Goal: Task Accomplishment & Management: Manage account settings

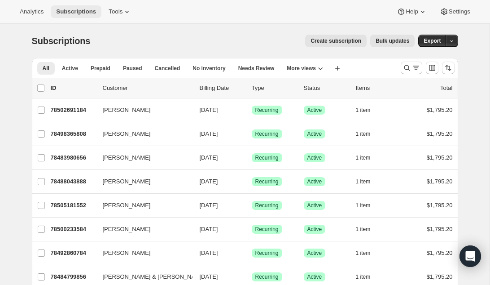
click at [86, 15] on span "Subscriptions" at bounding box center [76, 11] width 40 height 7
click at [85, 11] on span "Subscriptions" at bounding box center [76, 11] width 40 height 7
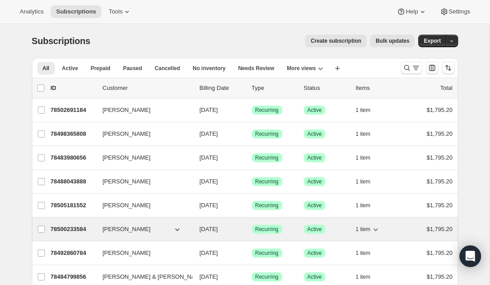
drag, startPoint x: 149, startPoint y: 234, endPoint x: 115, endPoint y: 234, distance: 34.1
click at [144, 231] on div "Gary Cranston 78500233584 Gary Cranston 09/30/2025 Success Recurring Success Ac…" at bounding box center [245, 228] width 427 height 23
click at [115, 239] on div "Gary Cranston 78500233584 Gary Cranston 09/30/2025 Success Recurring Success Ac…" at bounding box center [245, 228] width 427 height 23
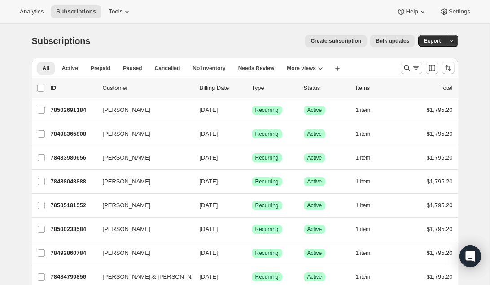
click at [192, 21] on div "Analytics Subscriptions Tools Help Settings" at bounding box center [245, 12] width 490 height 24
click at [116, 15] on span "Tools" at bounding box center [116, 11] width 14 height 7
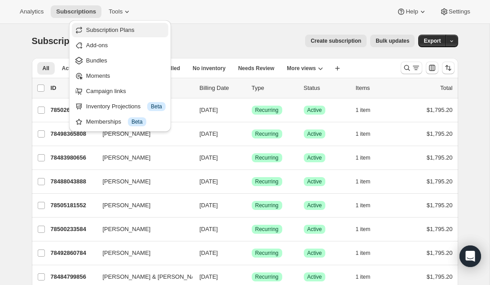
click at [117, 31] on span "Subscription Plans" at bounding box center [110, 29] width 48 height 7
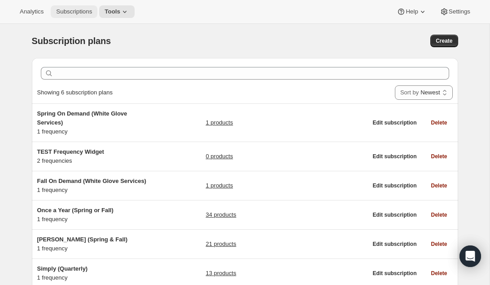
click at [76, 12] on span "Subscriptions" at bounding box center [74, 11] width 36 height 7
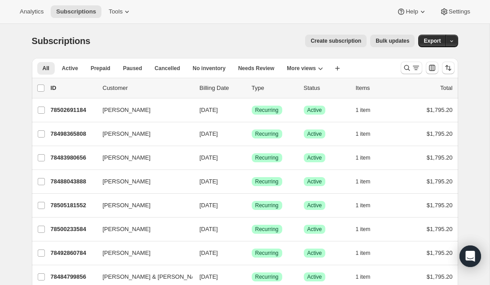
click at [335, 39] on span "Create subscription" at bounding box center [336, 40] width 51 height 7
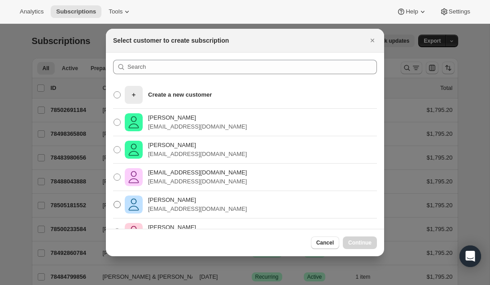
click at [177, 198] on p "Sharon Harris" at bounding box center [197, 199] width 99 height 9
click at [114, 201] on input "Sharon Harris skazanh@gmail.com" at bounding box center [114, 201] width 0 height 0
radio input "true"
click at [370, 242] on span "Continue" at bounding box center [359, 242] width 23 height 7
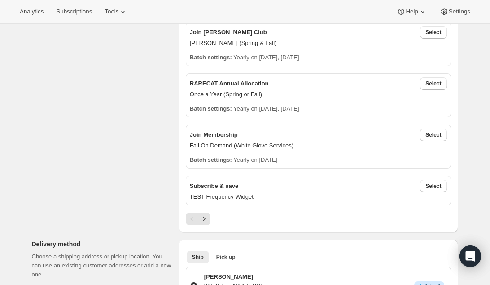
scroll to position [372, 0]
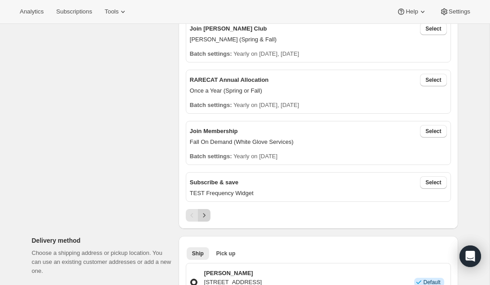
click at [203, 216] on icon "Next" at bounding box center [204, 215] width 9 height 9
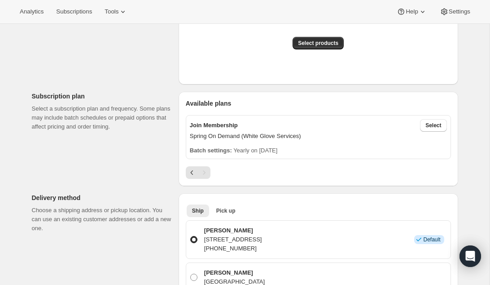
scroll to position [224, 0]
click at [433, 127] on span "Select" at bounding box center [434, 125] width 16 height 7
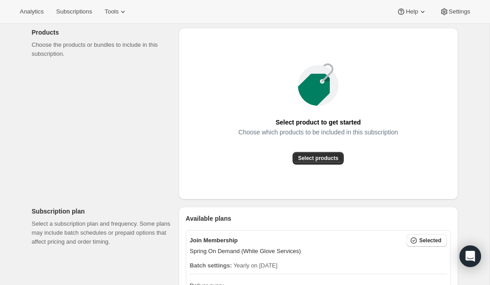
scroll to position [100, 0]
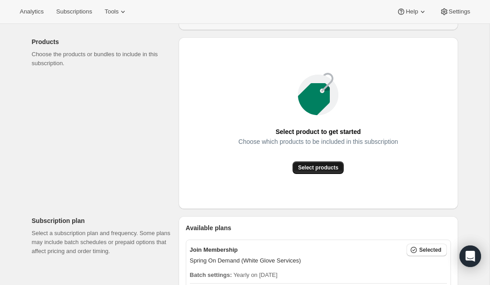
click at [311, 165] on span "Select products" at bounding box center [318, 167] width 40 height 7
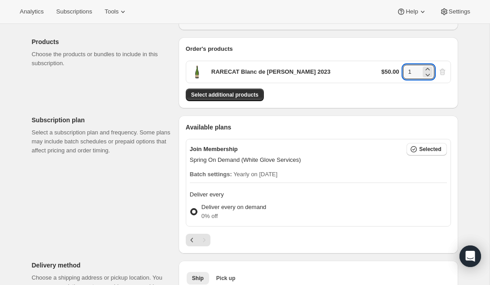
drag, startPoint x: 417, startPoint y: 70, endPoint x: 401, endPoint y: 70, distance: 15.7
click at [401, 70] on div "$50.00 1" at bounding box center [415, 72] width 66 height 14
type input "12"
click at [389, 92] on div "Select additional products" at bounding box center [318, 94] width 265 height 13
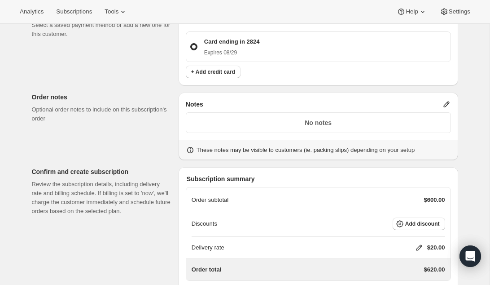
scroll to position [487, 0]
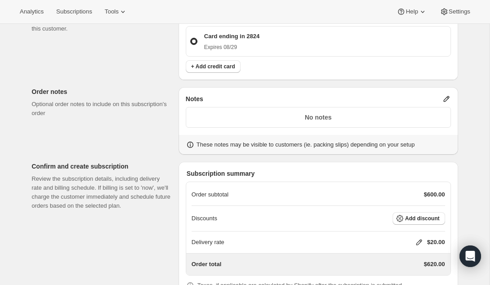
click at [449, 96] on icon at bounding box center [447, 99] width 6 height 6
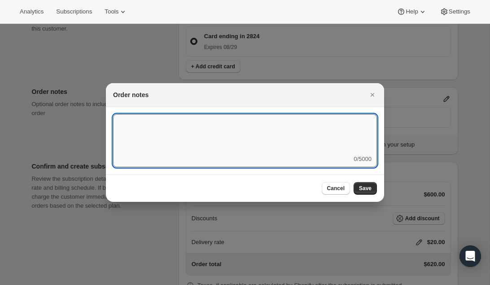
click at [119, 138] on textarea ":rlm:" at bounding box center [245, 134] width 264 height 40
type textarea "this is test"
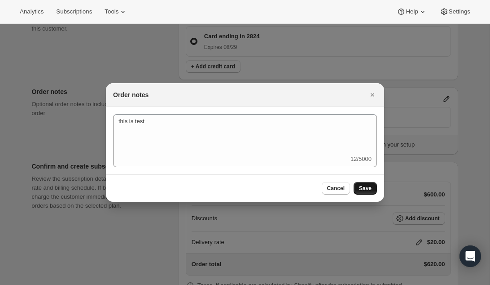
click at [364, 189] on span "Save" at bounding box center [365, 188] width 13 height 7
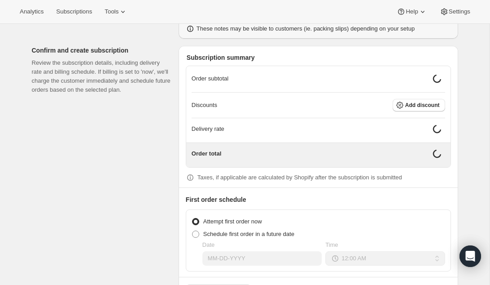
scroll to position [605, 0]
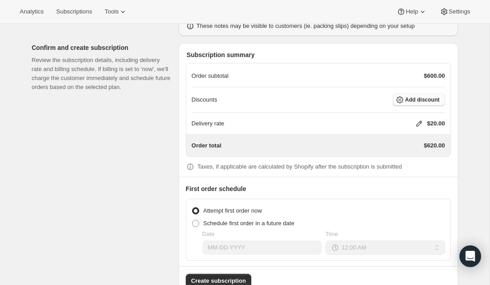
click at [413, 97] on span "Add discount" at bounding box center [422, 99] width 35 height 7
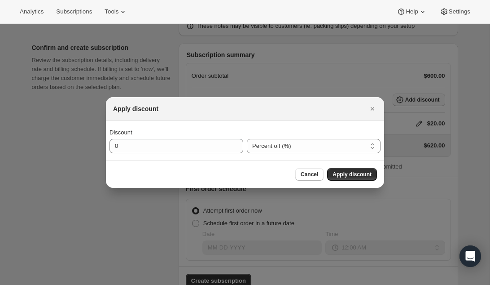
scroll to position [0, 0]
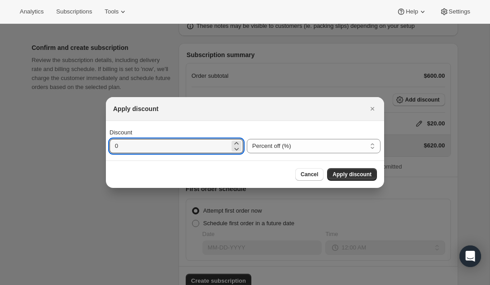
drag, startPoint x: 129, startPoint y: 148, endPoint x: 108, endPoint y: 147, distance: 21.1
click at [108, 147] on div "Discount 0 Percent off (%) Amount off ($) Percent off (%)" at bounding box center [245, 141] width 278 height 40
type input "20"
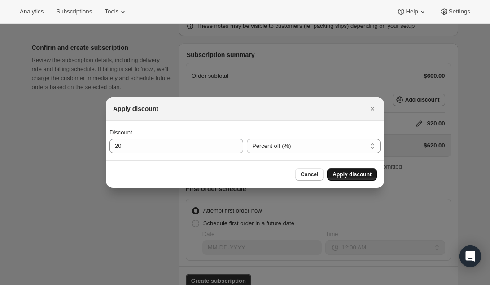
click at [347, 172] on span "Apply discount" at bounding box center [352, 174] width 39 height 7
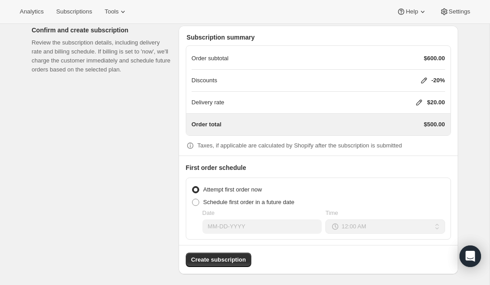
scroll to position [625, 0]
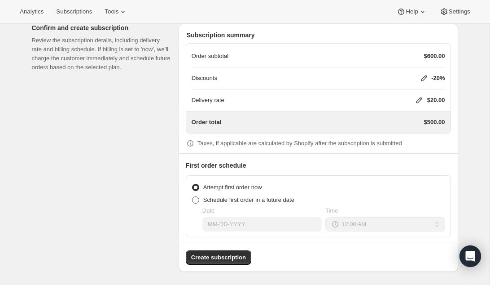
click at [197, 197] on span at bounding box center [195, 199] width 7 height 7
click at [193, 197] on input "Schedule first order in a future date" at bounding box center [192, 196] width 0 height 0
radio input "true"
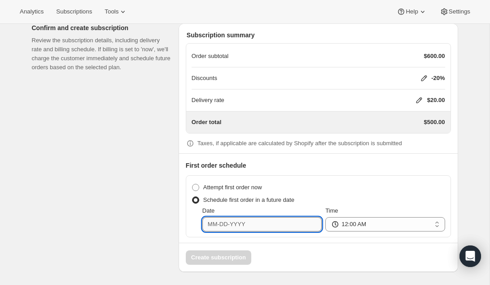
click at [247, 226] on input "Date" at bounding box center [262, 224] width 119 height 14
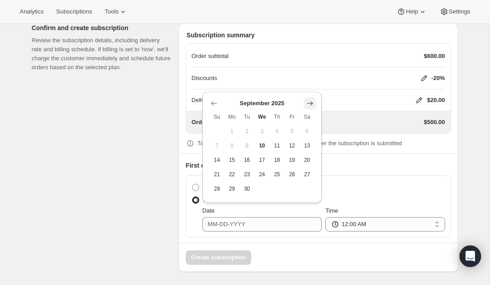
click at [311, 103] on icon "Show next month, October 2025" at bounding box center [311, 103] width 6 height 4
click at [311, 103] on icon "Show next month, November 2025" at bounding box center [311, 103] width 6 height 4
click at [311, 103] on span "Sa" at bounding box center [308, 102] width 8 height 7
click at [310, 89] on icon "Show next month, December 2025" at bounding box center [310, 88] width 9 height 9
click at [310, 89] on div "Delivery rate $20.00" at bounding box center [319, 100] width 254 height 22
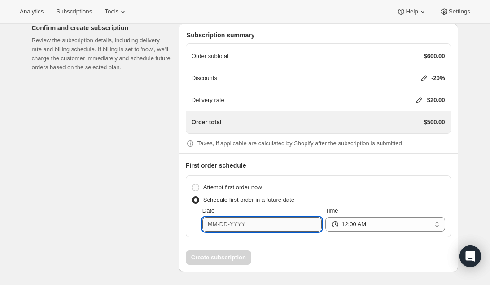
click at [255, 225] on input "Date" at bounding box center [262, 224] width 119 height 14
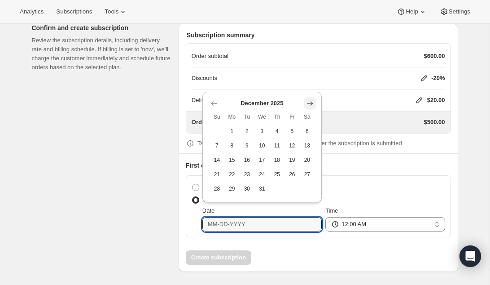
click at [310, 101] on icon "Show next month, January 2026" at bounding box center [310, 103] width 9 height 9
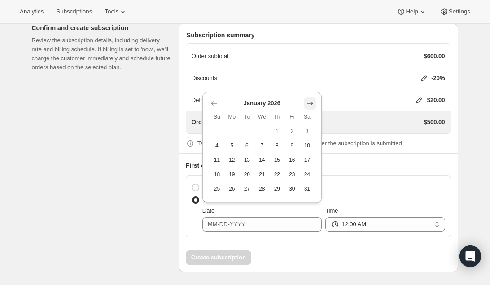
click at [310, 101] on icon "Show next month, February 2026" at bounding box center [310, 103] width 9 height 9
click at [312, 115] on icon "Show next month, March 2026" at bounding box center [310, 117] width 9 height 9
click at [219, 159] on span "15" at bounding box center [217, 159] width 8 height 7
type input "03-15-2026"
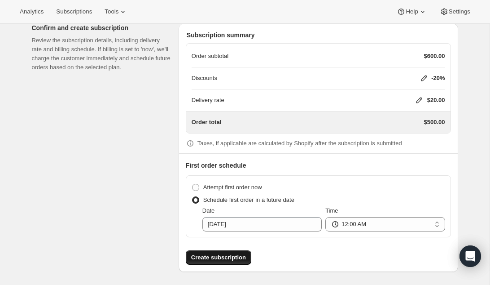
click at [217, 256] on span "Create subscription" at bounding box center [218, 257] width 55 height 9
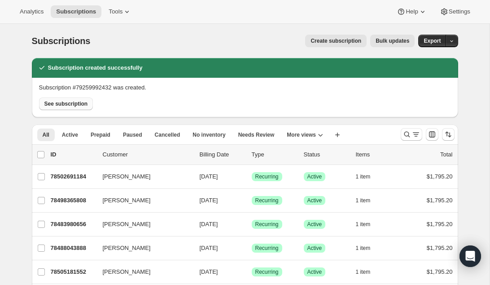
click at [75, 102] on span "See subscription" at bounding box center [66, 103] width 44 height 7
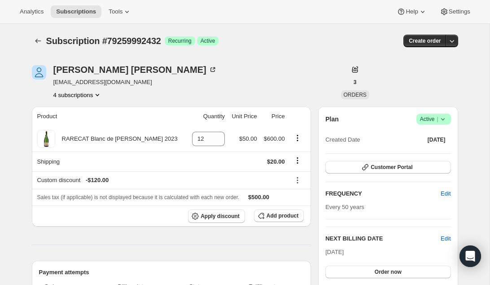
click at [98, 94] on icon "Product actions" at bounding box center [97, 94] width 9 height 9
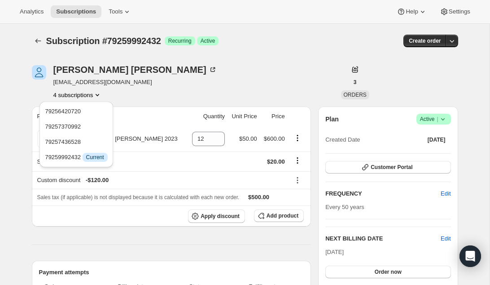
click at [163, 77] on div "Sharon Harris skazanh@gmail.com 4 subscriptions" at bounding box center [181, 82] width 299 height 34
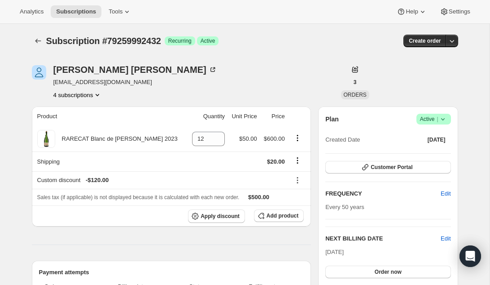
click at [100, 93] on icon "Product actions" at bounding box center [97, 94] width 9 height 9
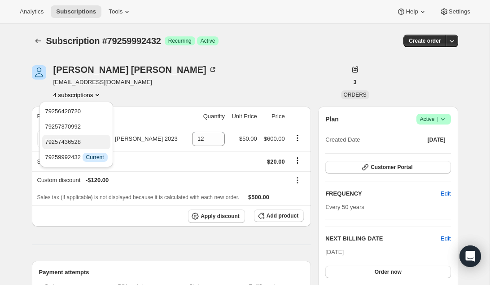
click at [88, 143] on span "79257436528" at bounding box center [76, 141] width 62 height 9
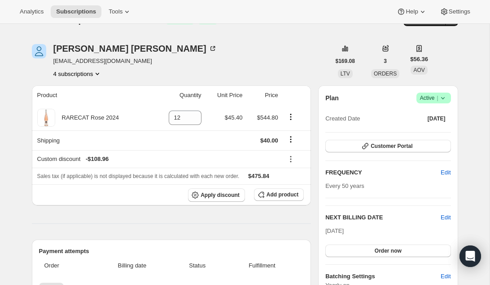
scroll to position [13, 0]
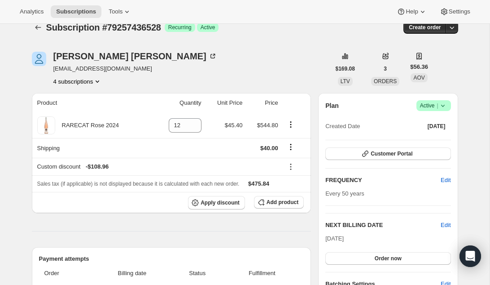
click at [183, 62] on div "Sharon Harris skazanh@gmail.com 4 subscriptions" at bounding box center [181, 69] width 299 height 34
click at [38, 28] on icon "Subscriptions" at bounding box center [38, 27] width 9 height 9
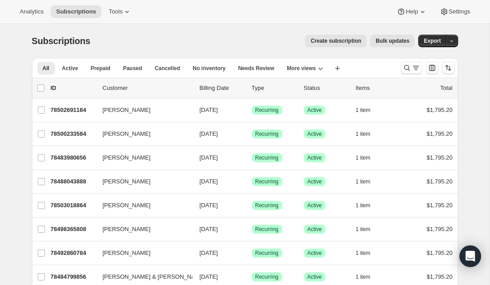
click at [336, 40] on span "Create subscription" at bounding box center [336, 40] width 51 height 7
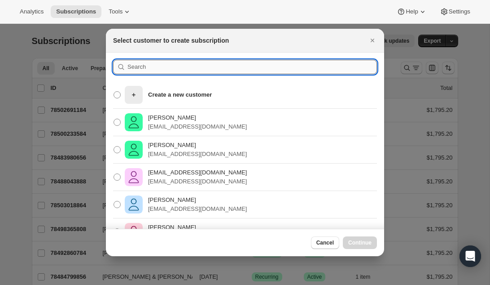
click at [154, 70] on input ":r15t:" at bounding box center [253, 67] width 250 height 14
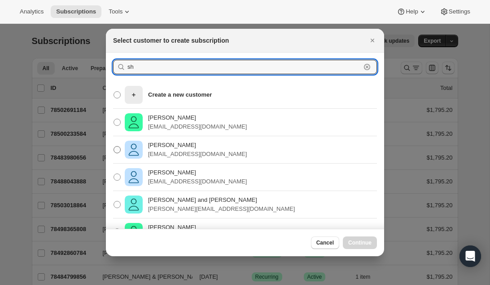
type input "sh"
click at [163, 150] on p "[EMAIL_ADDRESS][DOMAIN_NAME]" at bounding box center [197, 154] width 99 height 9
click at [114, 146] on input "Sharon Harris skazanh@gmail.com" at bounding box center [114, 146] width 0 height 0
radio input "true"
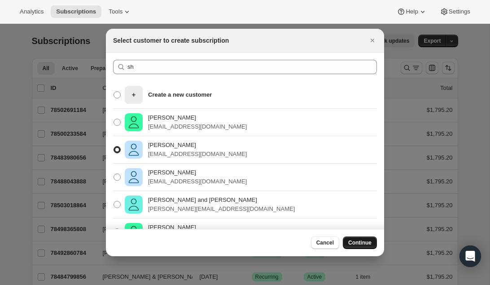
click at [362, 239] on span "Continue" at bounding box center [359, 242] width 23 height 7
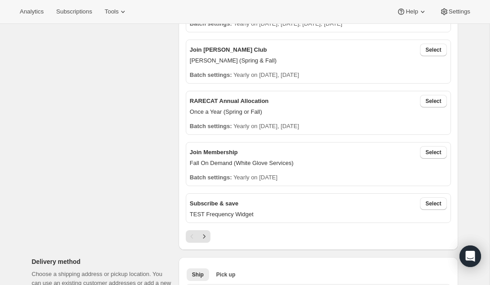
scroll to position [351, 0]
click at [246, 56] on p "Audrey (Spring & Fall)" at bounding box center [318, 60] width 257 height 9
click at [437, 49] on span "Select" at bounding box center [434, 49] width 16 height 7
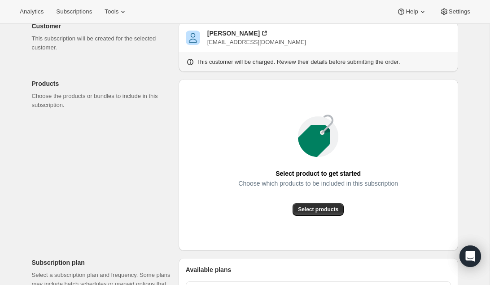
scroll to position [57, 0]
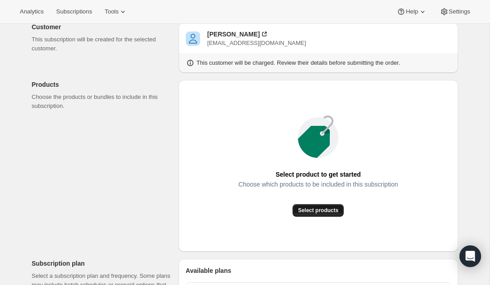
click at [316, 206] on button "Select products" at bounding box center [318, 210] width 51 height 13
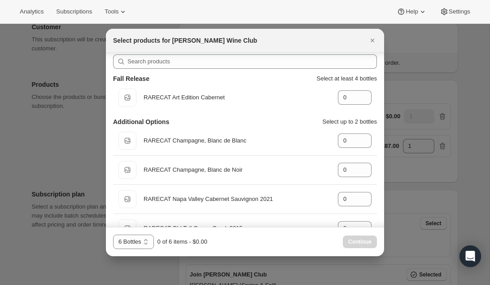
scroll to position [10, 0]
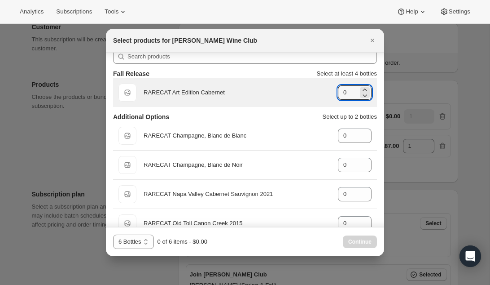
drag, startPoint x: 350, startPoint y: 92, endPoint x: 336, endPoint y: 93, distance: 13.5
click at [336, 93] on div "Default Title RARECAT Art Edition Cabernet gid://shopify/ProductVariant/5224206…" at bounding box center [245, 93] width 253 height 18
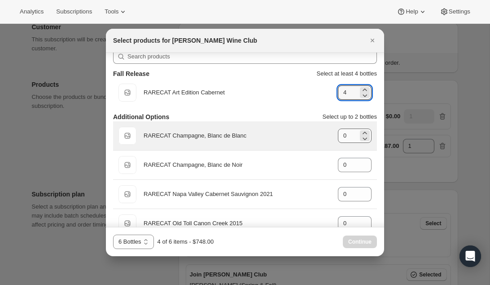
type input "4"
drag, startPoint x: 349, startPoint y: 136, endPoint x: 338, endPoint y: 136, distance: 11.2
click at [338, 136] on input "0" at bounding box center [348, 135] width 20 height 14
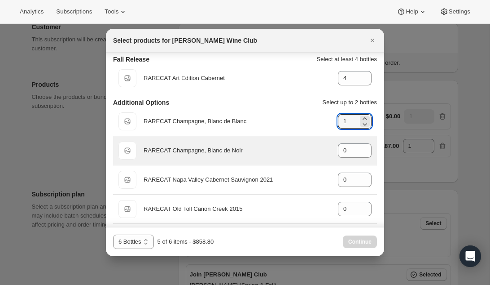
scroll to position [27, 0]
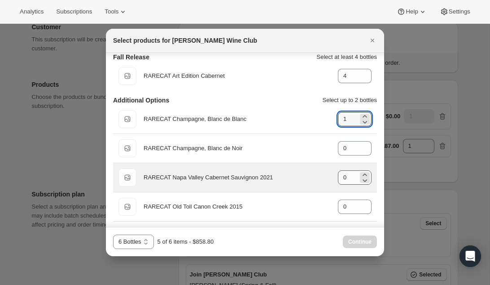
type input "1"
drag, startPoint x: 348, startPoint y: 177, endPoint x: 333, endPoint y: 177, distance: 15.3
click at [333, 177] on div "Default Title RARECAT Napa Valley Cabernet Sauvignon 2021 gid://shopify/Product…" at bounding box center [245, 177] width 253 height 18
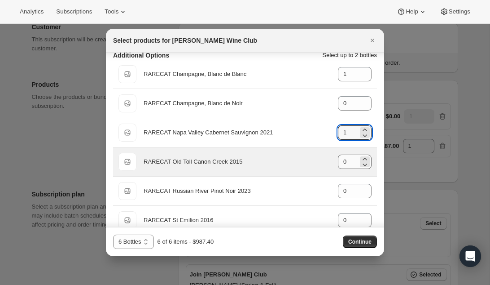
scroll to position [0, 0]
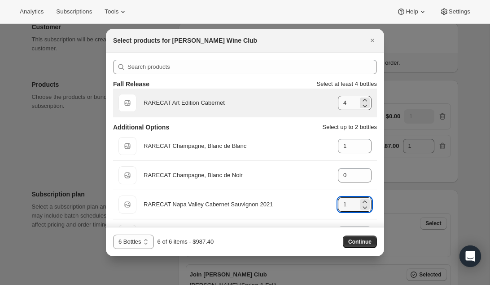
type input "1"
drag, startPoint x: 348, startPoint y: 102, endPoint x: 337, endPoint y: 102, distance: 10.8
click at [337, 102] on div "Default Title RARECAT Art Edition Cabernet gid://shopify/ProductVariant/5224206…" at bounding box center [245, 103] width 253 height 18
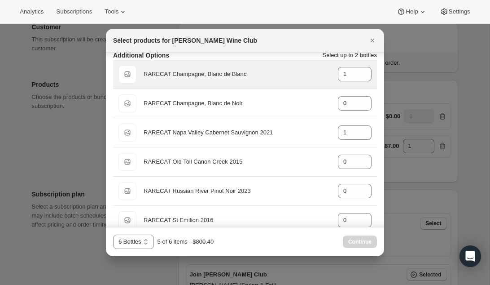
scroll to position [86, 0]
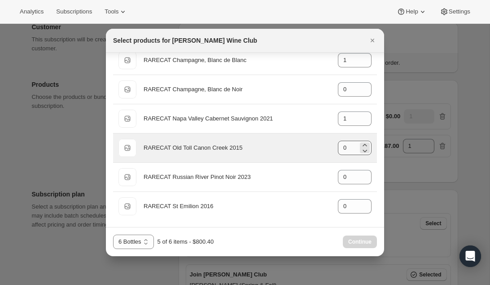
type input "3"
drag, startPoint x: 349, startPoint y: 146, endPoint x: 337, endPoint y: 146, distance: 12.1
click at [337, 146] on div "Default Title RARECAT Old Toll Canon Creek 2015 gid://shopify/ProductVariant/52…" at bounding box center [245, 148] width 253 height 18
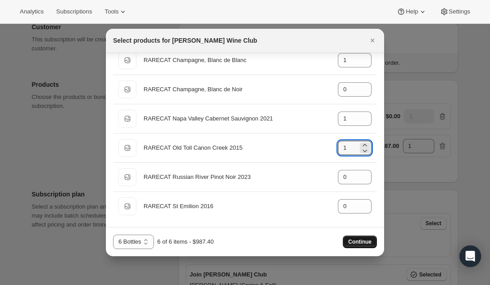
type input "1"
click at [355, 239] on span "Continue" at bounding box center [359, 241] width 23 height 7
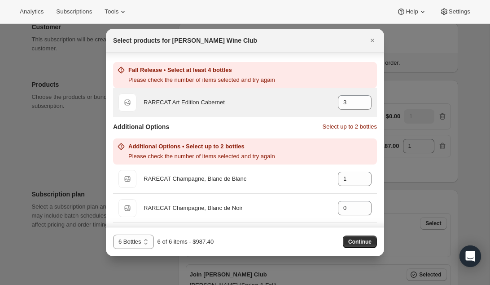
scroll to position [31, 0]
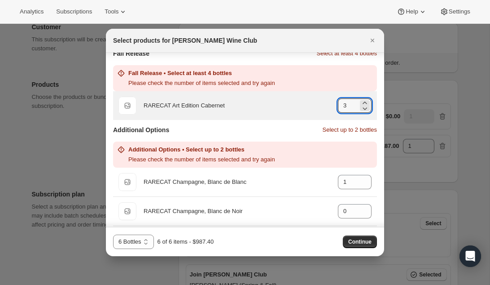
drag, startPoint x: 349, startPoint y: 102, endPoint x: 335, endPoint y: 102, distance: 13.5
click at [335, 102] on div "Default Title RARECAT Art Edition Cabernet gid://shopify/ProductVariant/5224206…" at bounding box center [245, 106] width 253 height 18
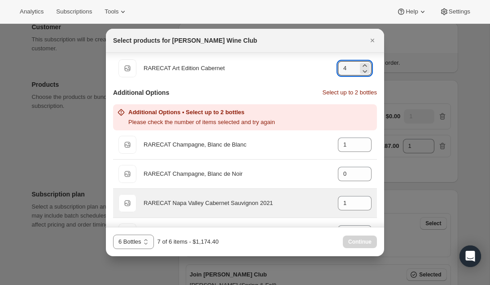
scroll to position [59, 0]
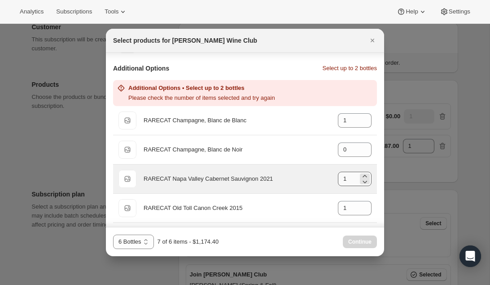
type input "4"
drag, startPoint x: 348, startPoint y: 177, endPoint x: 338, endPoint y: 177, distance: 9.4
click at [338, 177] on input "1" at bounding box center [348, 179] width 20 height 14
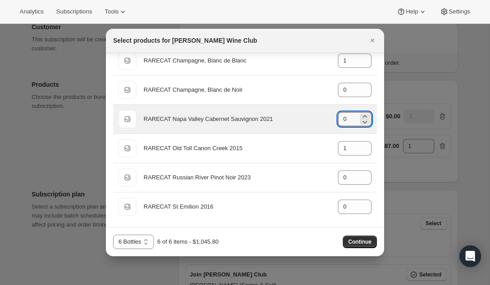
scroll to position [86, 0]
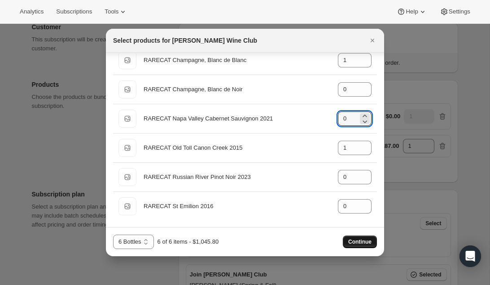
type input "0"
click at [368, 242] on span "Continue" at bounding box center [359, 241] width 23 height 7
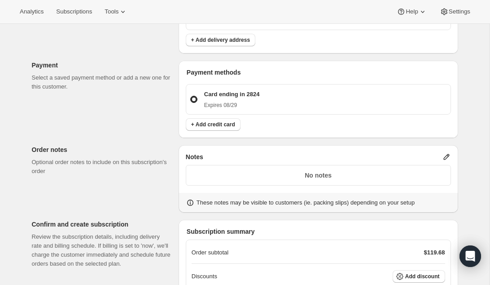
scroll to position [675, 0]
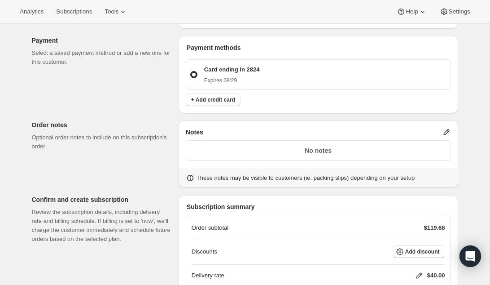
click at [448, 130] on icon at bounding box center [447, 132] width 6 height 6
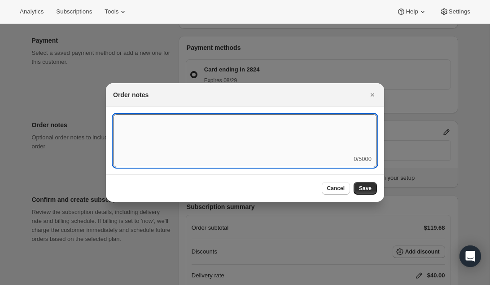
click at [218, 133] on textarea ":r1hg:" at bounding box center [245, 134] width 264 height 40
type textarea "test"
click at [368, 186] on span "Save" at bounding box center [365, 188] width 13 height 7
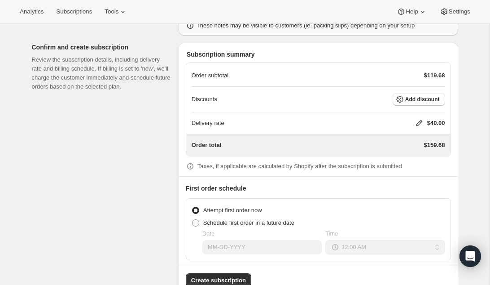
scroll to position [850, 0]
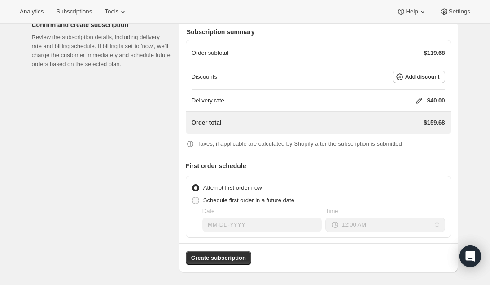
click at [196, 198] on span at bounding box center [195, 200] width 7 height 7
click at [193, 197] on input "Schedule first order in a future date" at bounding box center [192, 197] width 0 height 0
radio input "true"
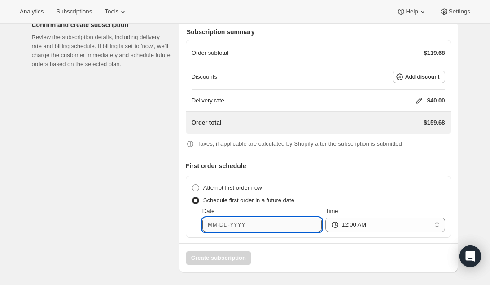
click at [243, 225] on input "Date" at bounding box center [262, 224] width 119 height 14
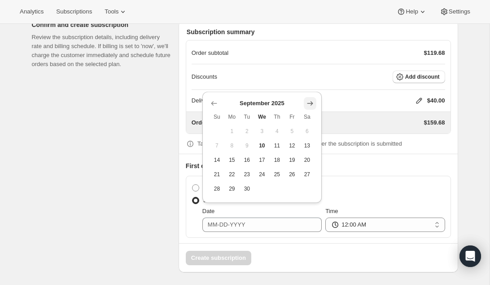
click at [312, 102] on icon "Show next month, October 2025" at bounding box center [311, 103] width 6 height 4
click at [312, 102] on icon "Show next month, November 2025" at bounding box center [311, 103] width 6 height 4
click at [309, 87] on icon "Show next month, December 2025" at bounding box center [310, 88] width 9 height 9
click at [313, 100] on icon "Show next month, January 2026" at bounding box center [310, 103] width 9 height 9
click at [313, 100] on icon "Show next month, February 2026" at bounding box center [310, 103] width 9 height 9
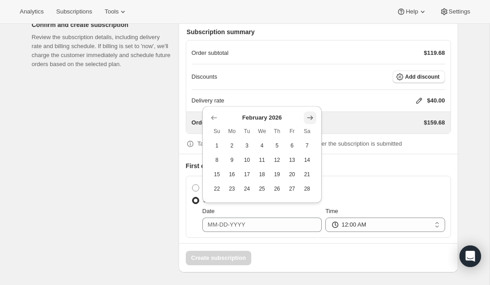
click at [311, 115] on icon "Show next month, March 2026" at bounding box center [311, 117] width 6 height 4
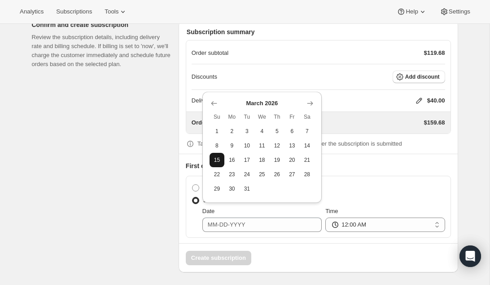
click at [217, 159] on span "15" at bounding box center [217, 159] width 8 height 7
type input "03-15-2026"
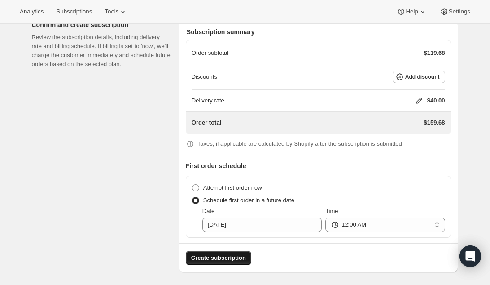
click at [244, 255] on span "Create subscription" at bounding box center [218, 257] width 55 height 9
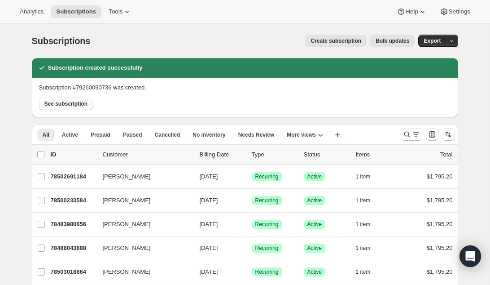
click at [84, 102] on span "See subscription" at bounding box center [66, 103] width 44 height 7
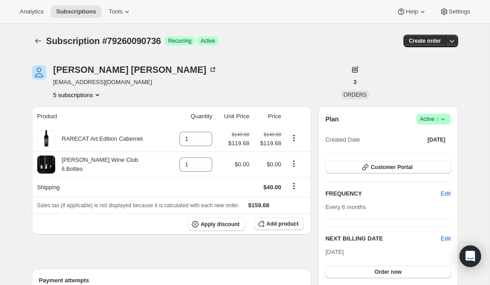
click at [99, 94] on icon "Product actions" at bounding box center [98, 95] width 4 height 2
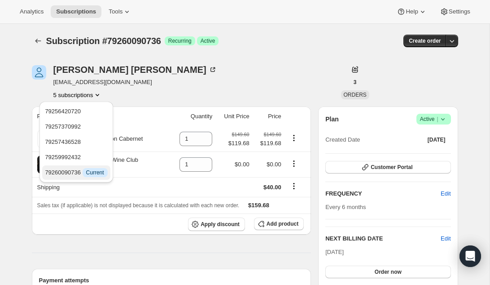
click at [73, 172] on span "79260090736 Info Current" at bounding box center [76, 172] width 62 height 7
click at [205, 66] on div "Sharon Harris skazanh@gmail.com 5 subscriptions" at bounding box center [181, 82] width 299 height 34
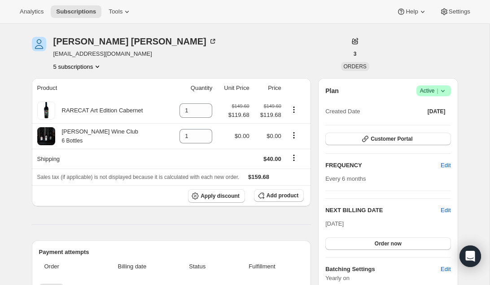
scroll to position [31, 0]
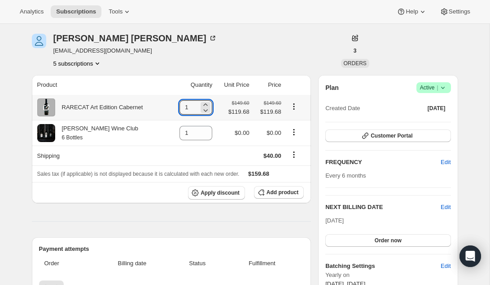
drag, startPoint x: 193, startPoint y: 107, endPoint x: 175, endPoint y: 107, distance: 18.0
click at [175, 107] on td "1" at bounding box center [192, 107] width 46 height 25
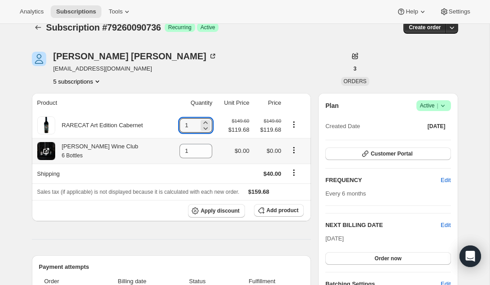
scroll to position [0, 0]
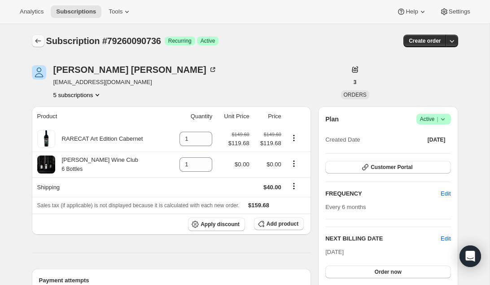
click at [37, 42] on icon "Subscriptions" at bounding box center [38, 40] width 9 height 9
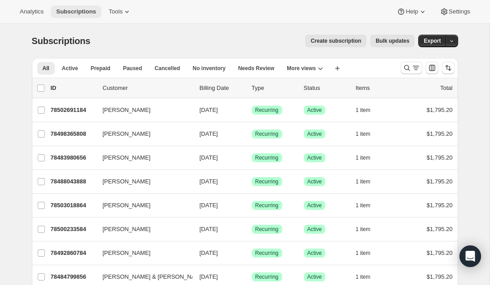
click at [83, 11] on span "Subscriptions" at bounding box center [76, 11] width 40 height 7
click at [125, 11] on icon at bounding box center [127, 11] width 9 height 9
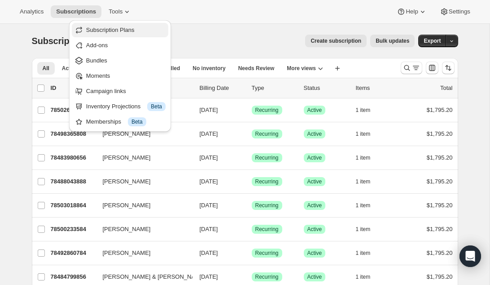
click at [114, 30] on span "Subscription Plans" at bounding box center [110, 29] width 48 height 7
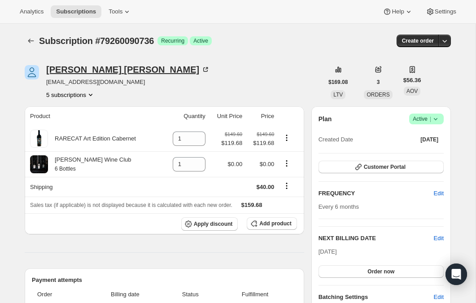
click at [201, 68] on icon at bounding box center [205, 69] width 9 height 9
